Goal: Task Accomplishment & Management: Use online tool/utility

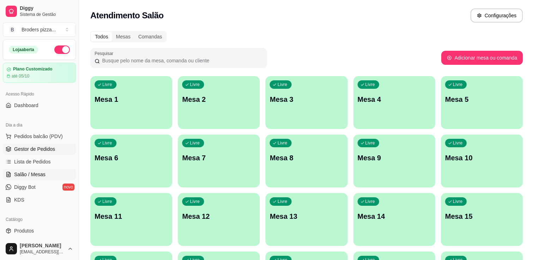
click at [24, 149] on span "Gestor de Pedidos" at bounding box center [34, 149] width 41 height 7
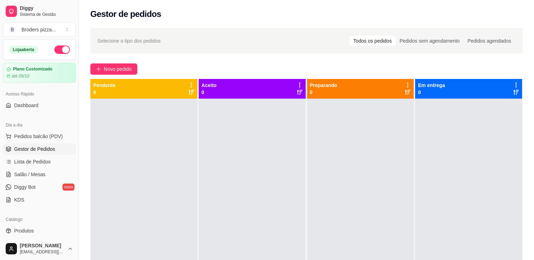
click at [127, 63] on div "Selecione o tipo dos pedidos Todos os pedidos Pedidos sem agendamento Pedidos a…" at bounding box center [306, 186] width 455 height 324
click at [129, 74] on button "Novo pedido" at bounding box center [113, 68] width 47 height 11
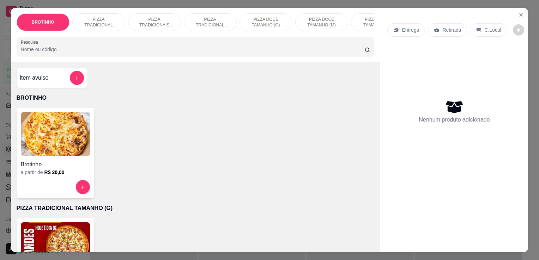
click at [206, 19] on p "PIZZA TRADICIONAL TAMANHO (P)" at bounding box center [210, 22] width 41 height 11
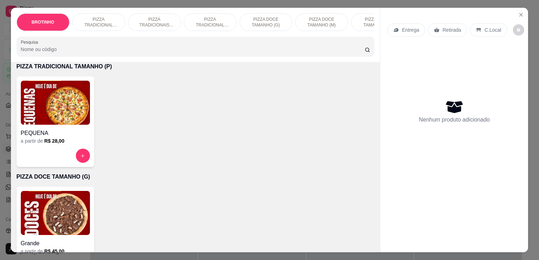
scroll to position [17, 0]
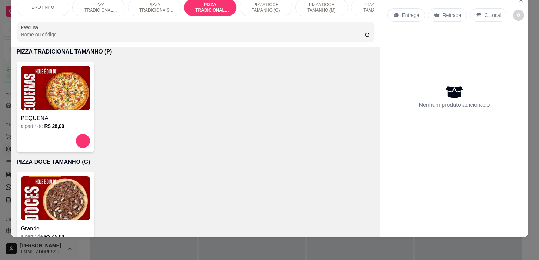
click at [88, 99] on div "PEQUENA a partir de R$ 28,00" at bounding box center [56, 107] width 78 height 91
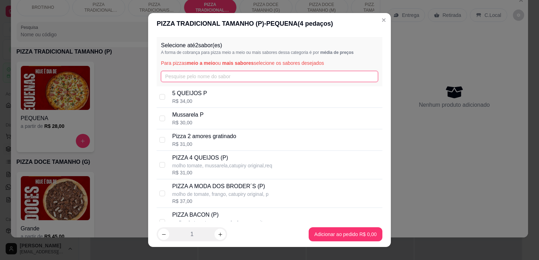
click at [319, 77] on input "text" at bounding box center [269, 76] width 217 height 11
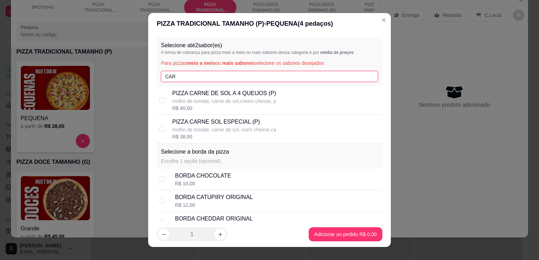
type input "CAR"
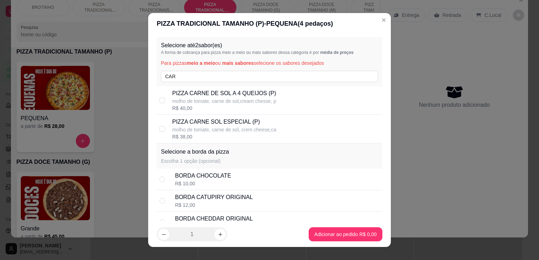
click at [257, 128] on p "molho de tomate, carne de sol, crem cheese,ca" at bounding box center [224, 129] width 104 height 7
checkbox input "true"
click at [224, 170] on div "BORDA CHOCOLATE R$ 10,00" at bounding box center [270, 180] width 226 height 22
radio input "true"
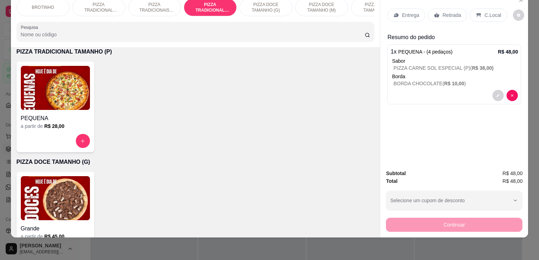
click at [443, 16] on div "Retirada" at bounding box center [447, 14] width 39 height 13
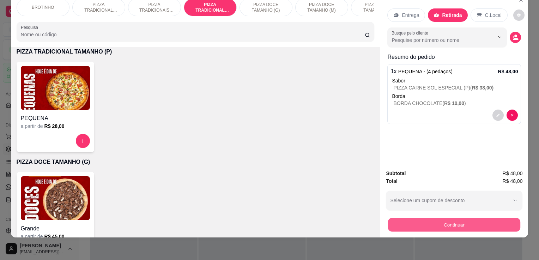
click at [449, 219] on button "Continuar" at bounding box center [454, 225] width 132 height 14
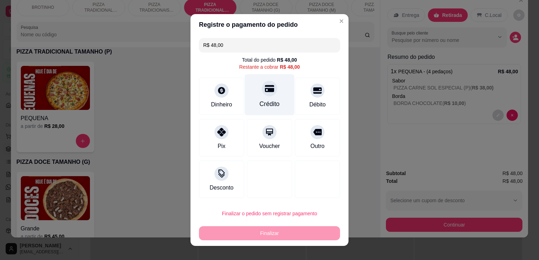
click at [260, 105] on div "Crédito" at bounding box center [270, 103] width 20 height 9
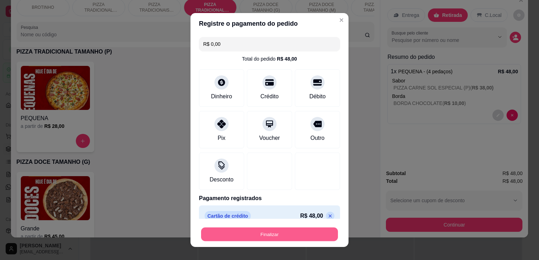
click at [294, 234] on button "Finalizar" at bounding box center [269, 235] width 137 height 14
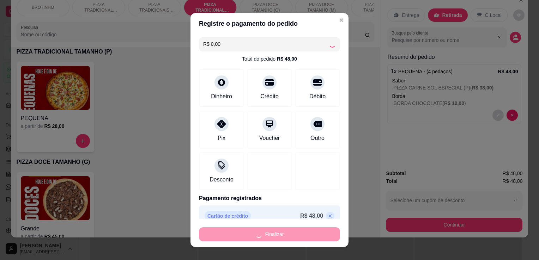
type input "-R$ 48,00"
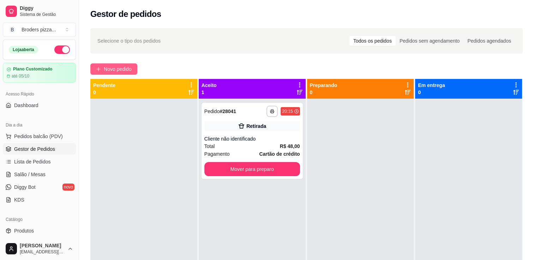
click at [133, 67] on button "Novo pedido" at bounding box center [113, 68] width 47 height 11
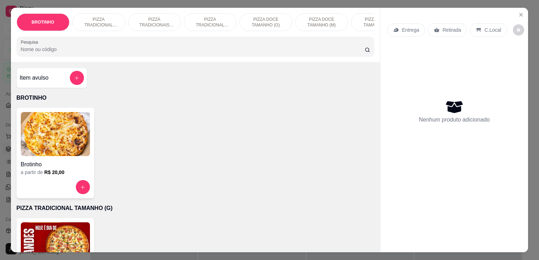
click at [60, 228] on img at bounding box center [55, 245] width 69 height 44
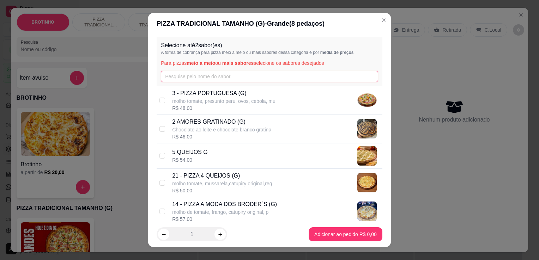
click at [221, 78] on input "text" at bounding box center [269, 76] width 217 height 11
type input "A"
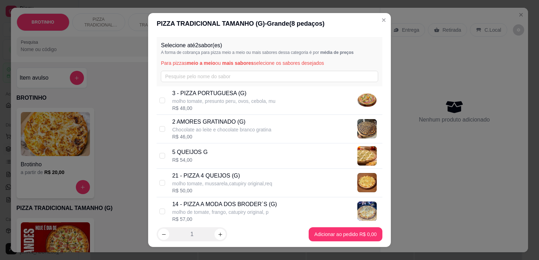
click at [237, 209] on p "molho de tomate, frango, catupiry original, p" at bounding box center [224, 212] width 105 height 7
checkbox input "true"
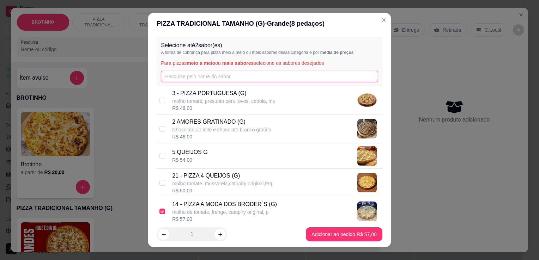
click at [230, 77] on input "text" at bounding box center [269, 76] width 217 height 11
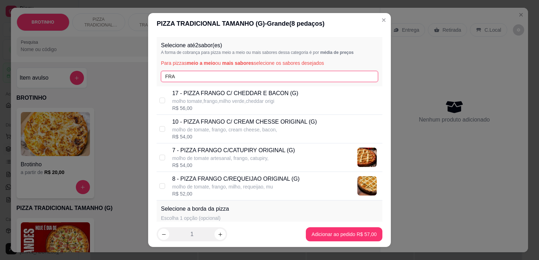
type input "FRA"
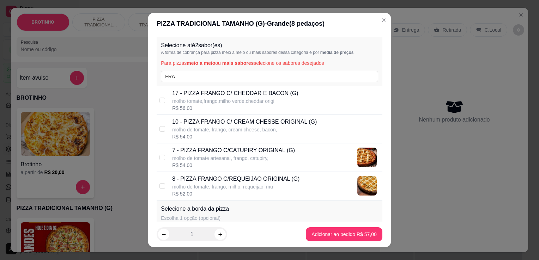
click at [273, 160] on p "molho de tomate artesanal, frango, catupiry," at bounding box center [233, 158] width 123 height 7
checkbox input "true"
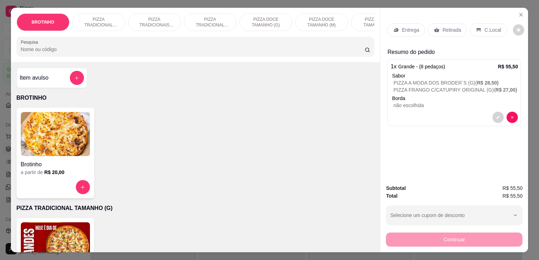
click at [409, 30] on p "Entrega" at bounding box center [410, 29] width 17 height 7
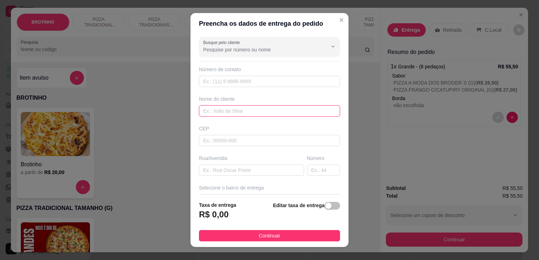
click at [261, 107] on input "text" at bounding box center [269, 110] width 141 height 11
type input "RAYNAN"
click at [232, 172] on input "text" at bounding box center [251, 170] width 105 height 11
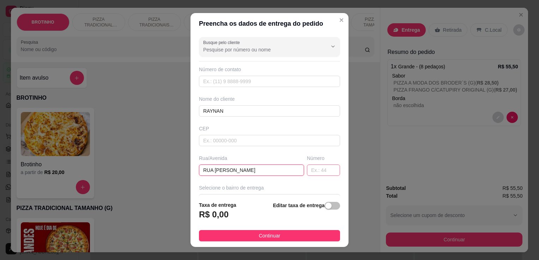
type input "RUA [PERSON_NAME]"
click at [318, 169] on input "text" at bounding box center [323, 170] width 33 height 11
type input "1862"
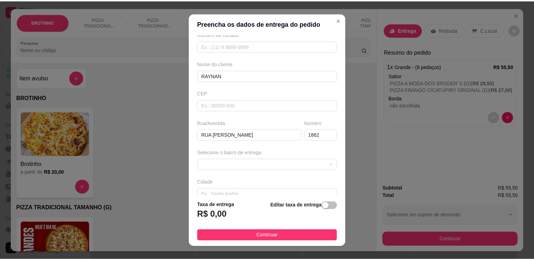
scroll to position [37, 0]
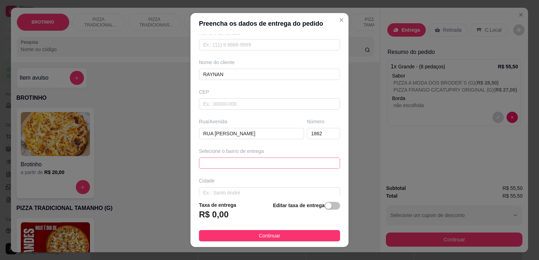
click at [315, 164] on span at bounding box center [269, 163] width 133 height 11
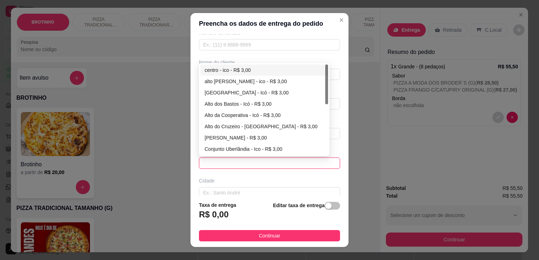
click at [213, 69] on div "centro - ico - R$ 3,00" at bounding box center [264, 70] width 119 height 8
type input "ico"
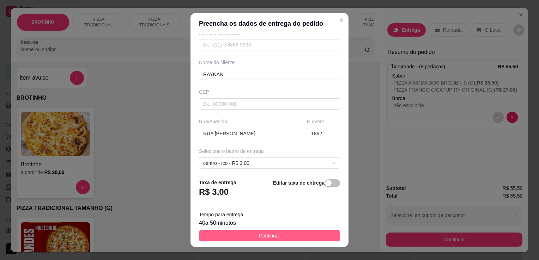
click at [265, 238] on span "Continuar" at bounding box center [270, 236] width 22 height 8
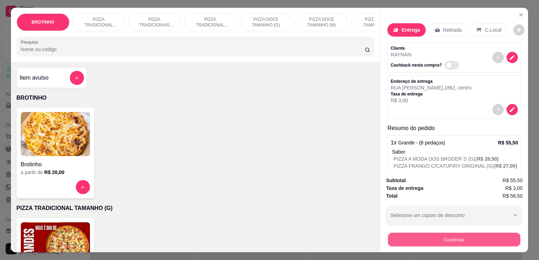
click at [411, 238] on button "Continuar" at bounding box center [454, 240] width 132 height 14
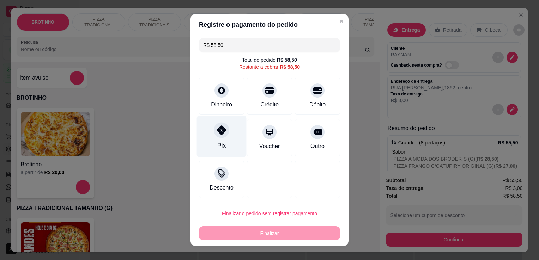
click at [209, 144] on div "Pix" at bounding box center [222, 136] width 50 height 41
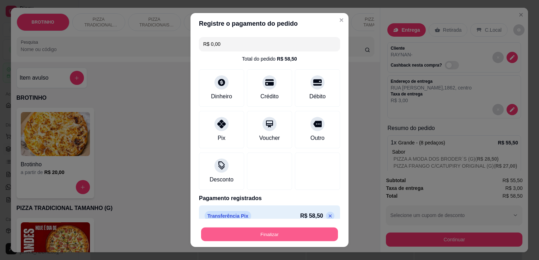
click at [264, 240] on button "Finalizar" at bounding box center [269, 235] width 137 height 14
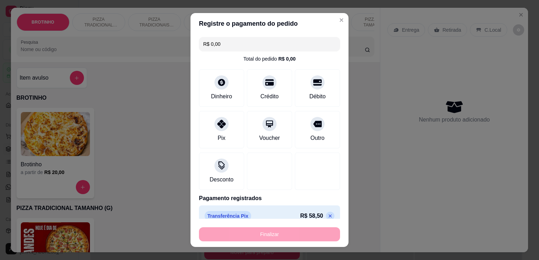
type input "-R$ 58,50"
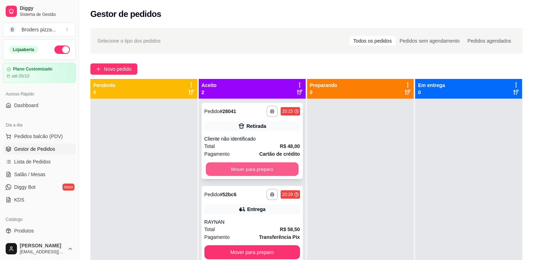
click at [293, 168] on button "Mover para preparo" at bounding box center [252, 170] width 93 height 14
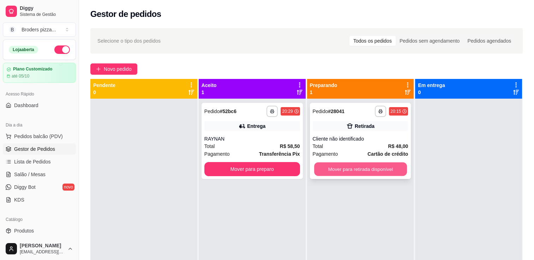
click at [374, 166] on button "Mover para retirada disponível" at bounding box center [360, 170] width 93 height 14
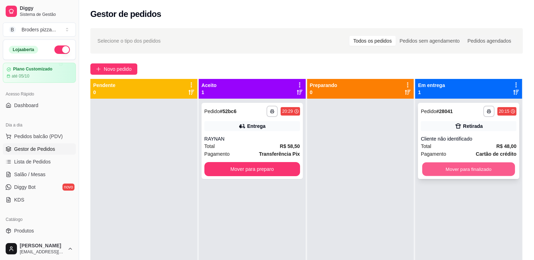
click at [429, 166] on button "Mover para finalizado" at bounding box center [468, 170] width 93 height 14
